Goal: Task Accomplishment & Management: Manage account settings

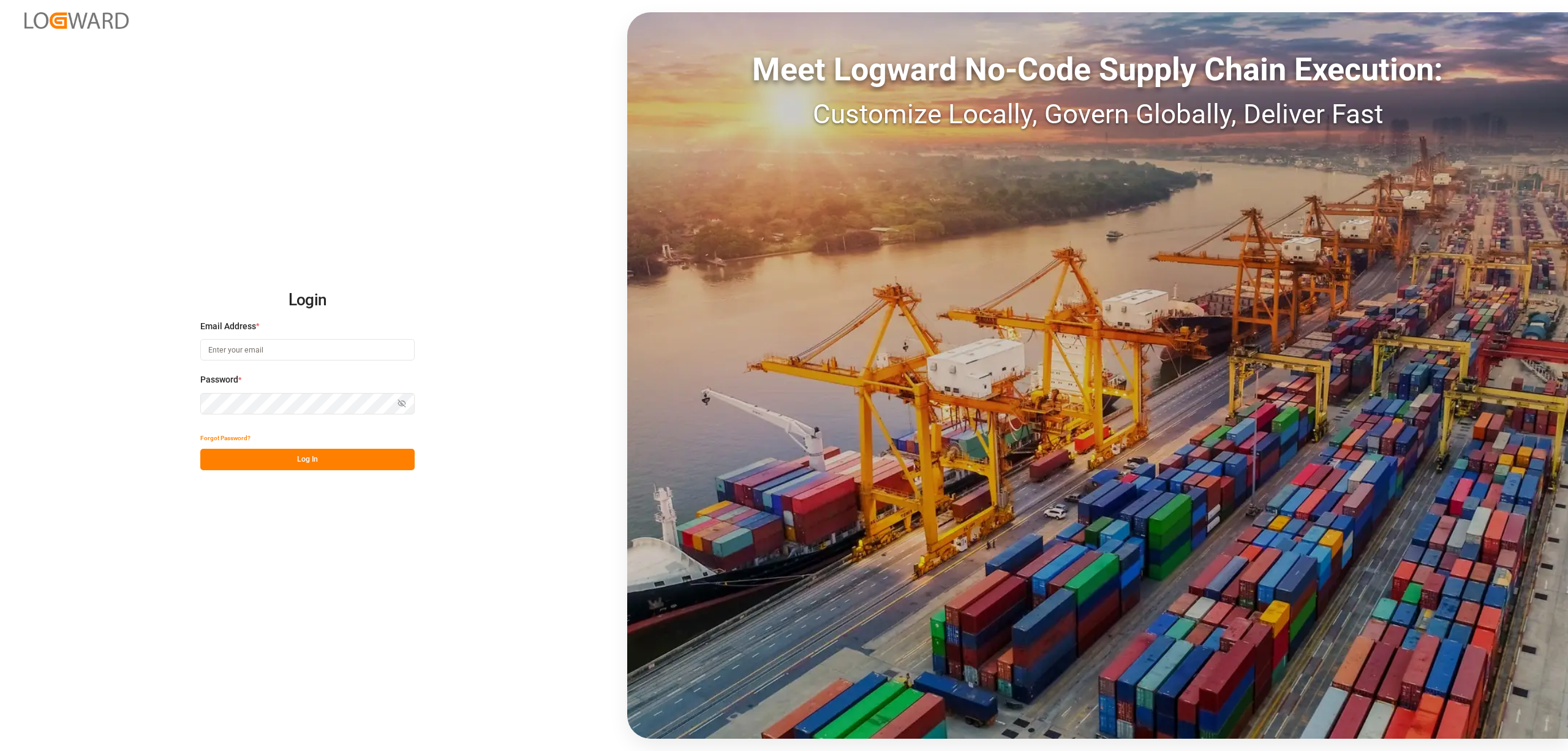
click at [272, 331] on label "Email Address *" at bounding box center [308, 326] width 214 height 13
click at [272, 343] on input at bounding box center [308, 350] width 214 height 22
type input "[PERSON_NAME][EMAIL_ADDRESS][PERSON_NAME][DOMAIN_NAME]"
click at [267, 459] on button "Log In" at bounding box center [308, 459] width 214 height 22
